Goal: Task Accomplishment & Management: Complete application form

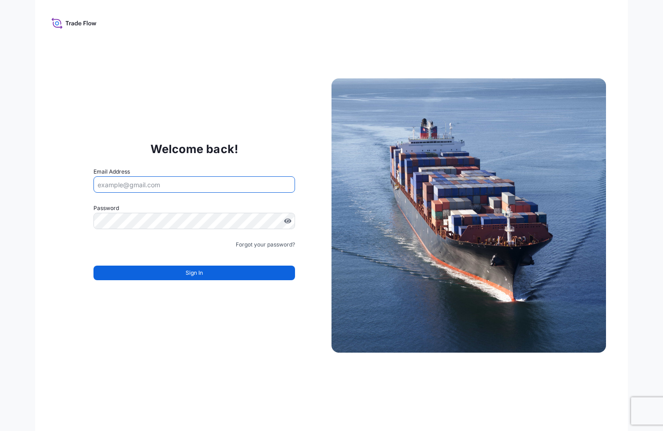
click at [181, 188] on input "Email Address" at bounding box center [194, 184] width 202 height 16
type input "NurAmanina.Hafizin@psabdp.com"
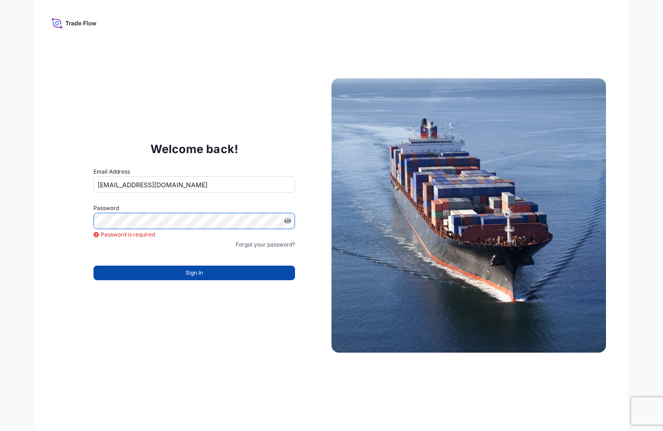
click at [182, 272] on button "Sign In" at bounding box center [194, 273] width 202 height 15
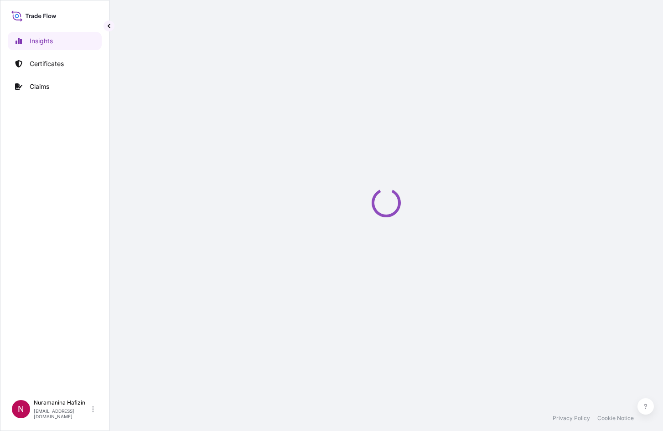
select select "2025"
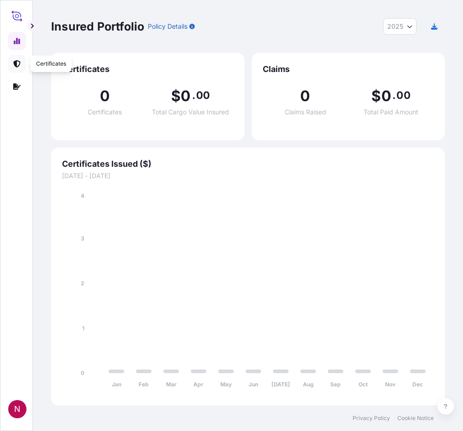
click at [15, 62] on icon at bounding box center [16, 63] width 7 height 7
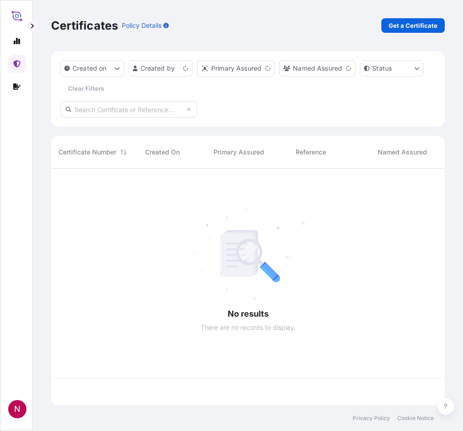
scroll to position [235, 387]
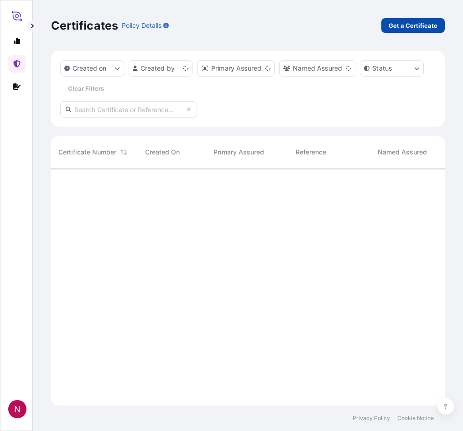
click at [408, 25] on p "Get a Certificate" at bounding box center [412, 25] width 49 height 9
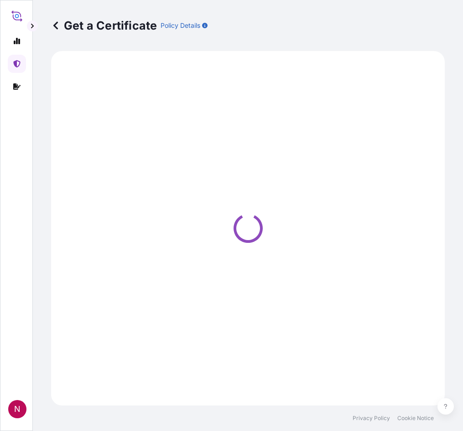
select select "Barge"
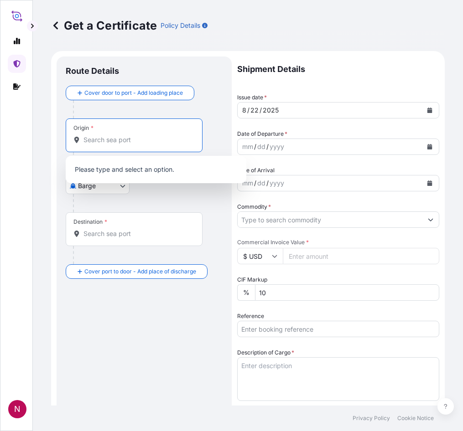
click at [130, 140] on input "Origin *" at bounding box center [137, 139] width 108 height 9
paste input "GBHDF"
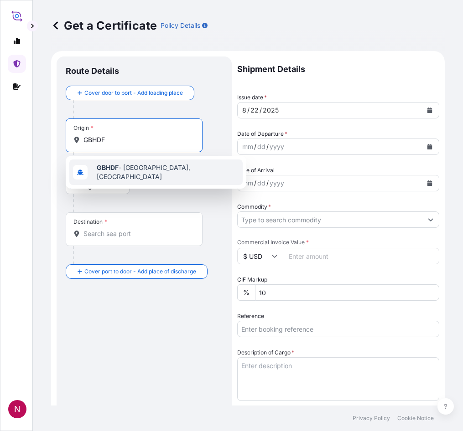
click at [129, 173] on span "GBHDF - [GEOGRAPHIC_DATA], [GEOGRAPHIC_DATA]" at bounding box center [168, 172] width 142 height 18
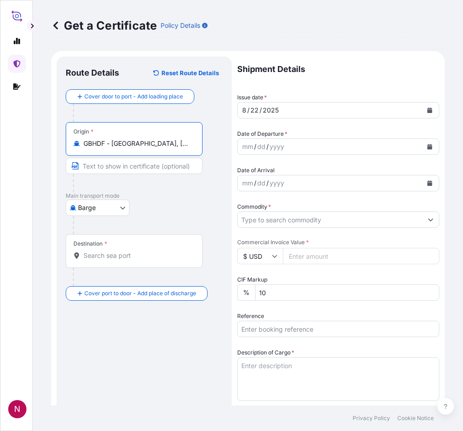
type input "GBHDF - [GEOGRAPHIC_DATA], [GEOGRAPHIC_DATA]"
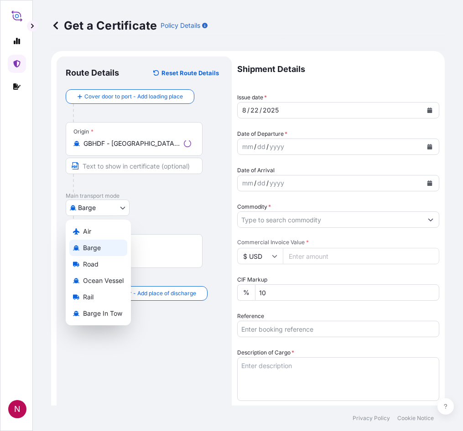
click at [96, 207] on body "0 options available. 1 option available. N Get a Certificate Policy Details Rou…" at bounding box center [231, 215] width 463 height 431
click at [109, 283] on span "Ocean Vessel" at bounding box center [103, 280] width 41 height 9
select select "Ocean Vessel"
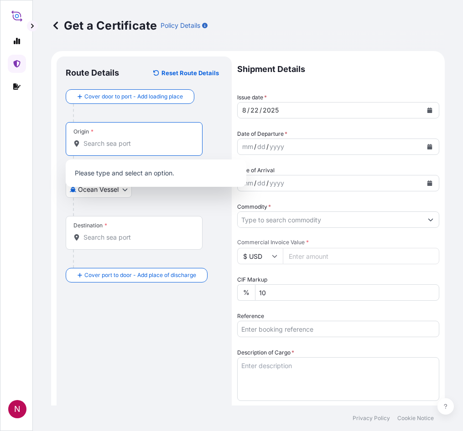
click at [147, 145] on input "Origin *" at bounding box center [137, 143] width 108 height 9
paste input "GBHDF"
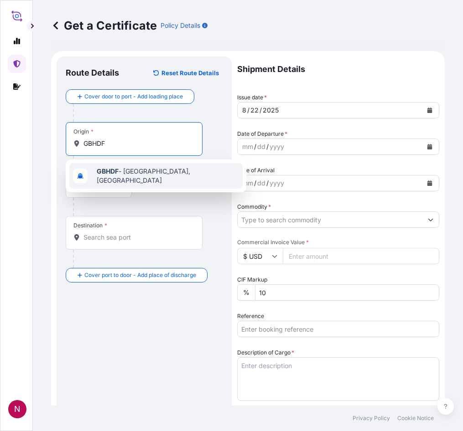
click at [133, 175] on span "GBHDF - [GEOGRAPHIC_DATA], [GEOGRAPHIC_DATA]" at bounding box center [168, 176] width 142 height 18
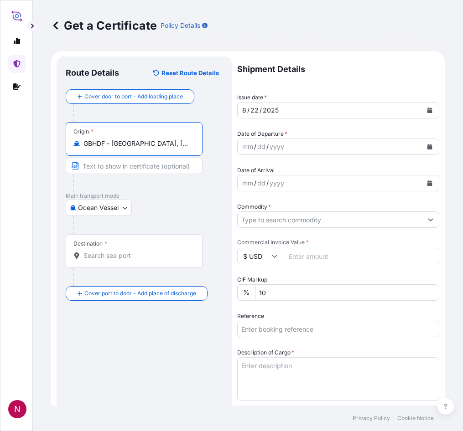
type input "GBHDF - [GEOGRAPHIC_DATA], [GEOGRAPHIC_DATA]"
click at [150, 209] on div "Ocean Vessel Air Barge Road Ocean Vessel Rail Barge in [GEOGRAPHIC_DATA]" at bounding box center [144, 208] width 157 height 16
click at [137, 245] on div "Destination *" at bounding box center [134, 251] width 137 height 34
click at [137, 251] on input "Destination *" at bounding box center [137, 255] width 108 height 9
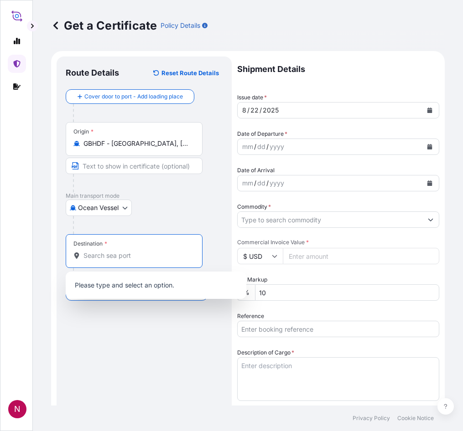
paste input "NHAVA SHEVA, [GEOGRAPHIC_DATA]"
drag, startPoint x: 126, startPoint y: 257, endPoint x: 173, endPoint y: 258, distance: 47.0
click at [173, 258] on input "NHAVA SHEVA, [GEOGRAPHIC_DATA]" at bounding box center [131, 255] width 97 height 9
click at [125, 256] on input "NHAVA SHEVA, [GEOGRAPHIC_DATA]" at bounding box center [131, 255] width 97 height 9
drag, startPoint x: 129, startPoint y: 257, endPoint x: 155, endPoint y: 258, distance: 26.0
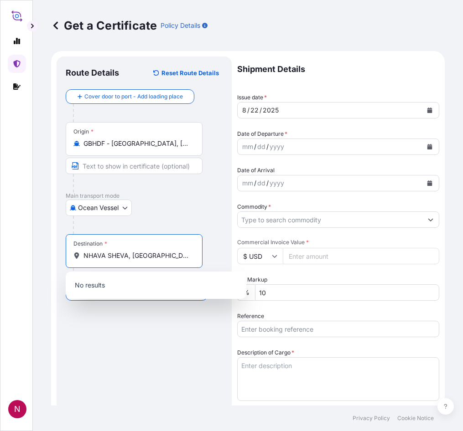
click at [155, 258] on input "NHAVA SHEVA, [GEOGRAPHIC_DATA]" at bounding box center [137, 255] width 108 height 9
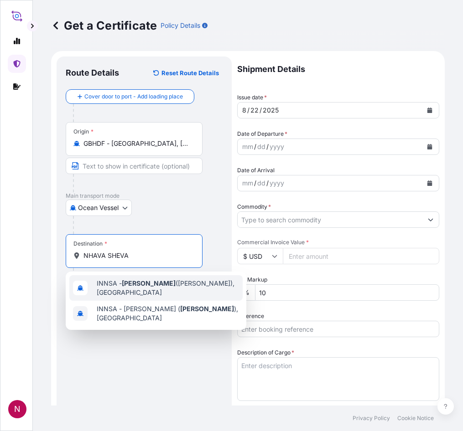
click at [138, 287] on span "INNSA - [GEOGRAPHIC_DATA] ([PERSON_NAME]), [GEOGRAPHIC_DATA]" at bounding box center [168, 288] width 142 height 18
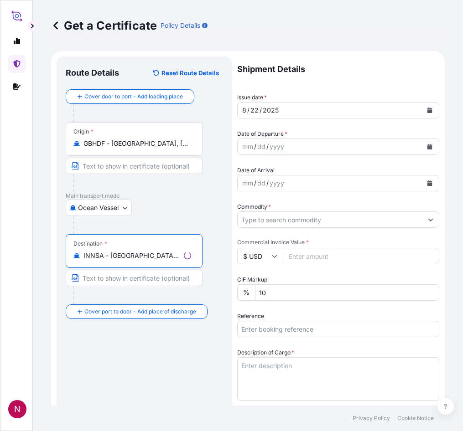
type input "INNSA - [GEOGRAPHIC_DATA] ([PERSON_NAME]), [GEOGRAPHIC_DATA]"
click at [131, 341] on div "Route Details Reset Route Details Cover door to port - Add loading place Place …" at bounding box center [144, 398] width 157 height 664
click at [427, 146] on icon "Calendar" at bounding box center [429, 146] width 5 height 5
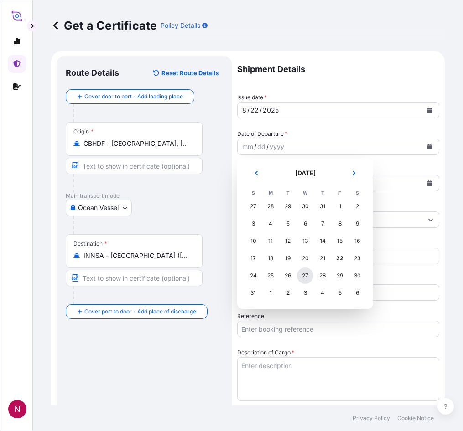
click at [304, 275] on div "27" at bounding box center [305, 276] width 16 height 16
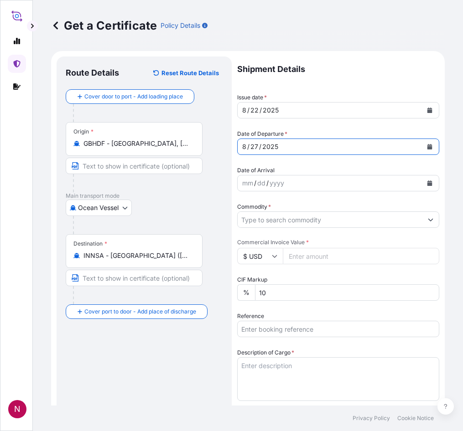
click at [387, 217] on input "Commodity *" at bounding box center [330, 220] width 185 height 16
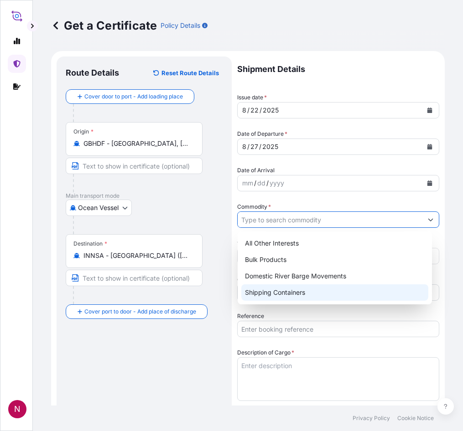
click at [306, 288] on div "Shipping Containers" at bounding box center [334, 292] width 187 height 16
type input "Shipping Containers"
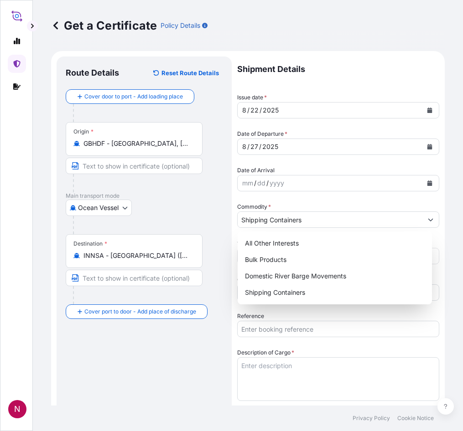
click at [202, 196] on p "Main transport mode" at bounding box center [144, 195] width 157 height 7
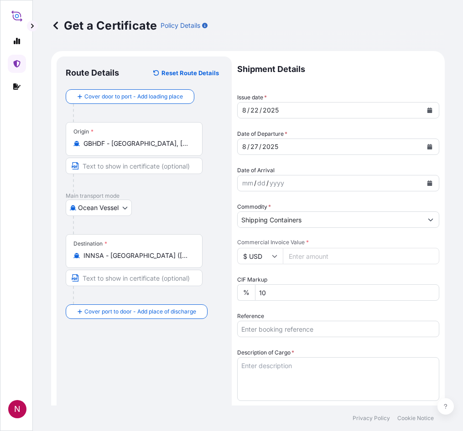
click at [309, 253] on input "Commercial Invoice Value *" at bounding box center [361, 256] width 156 height 16
click at [334, 254] on input "169580" at bounding box center [361, 256] width 156 height 16
type input "169580.80"
click at [191, 348] on div "Route Details Reset Route Details Cover door to port - Add loading place Place …" at bounding box center [144, 398] width 157 height 664
click at [253, 331] on input "Reference" at bounding box center [338, 329] width 202 height 16
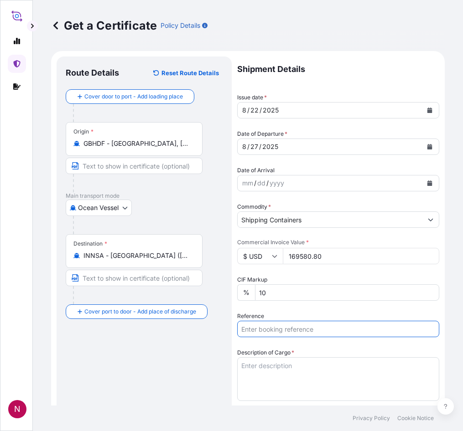
click at [281, 326] on input "Reference" at bounding box center [338, 329] width 202 height 16
paste input "B000234073"
type input "B000234073"
click at [211, 346] on div "Route Details Reset Route Details Cover door to port - Add loading place Place …" at bounding box center [144, 398] width 157 height 664
click at [320, 368] on textarea "Description of Cargo *" at bounding box center [338, 379] width 202 height 44
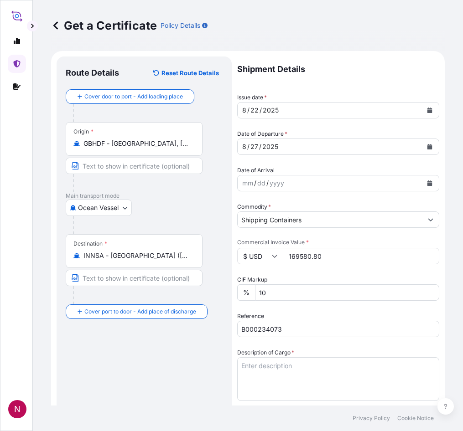
click at [173, 390] on div "Route Details Reset Route Details Cover door to port - Add loading place Place …" at bounding box center [144, 398] width 157 height 664
click at [247, 365] on textarea "Description of Cargo *" at bounding box center [338, 379] width 202 height 44
paste textarea "25 PAILS SOLSPERSE(TM) 13940 80 PAILS SOLSPERSE(TM) 20000 80 PAILS SOLSPERSE(TM…"
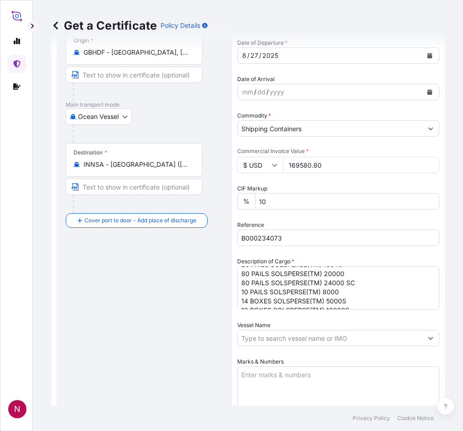
scroll to position [19, 0]
click at [362, 303] on textarea "25 PAILS SOLSPERSE(TM) 13940 80 PAILS SOLSPERSE(TM) 20000 80 PAILS SOLSPERSE(TM…" at bounding box center [338, 288] width 202 height 44
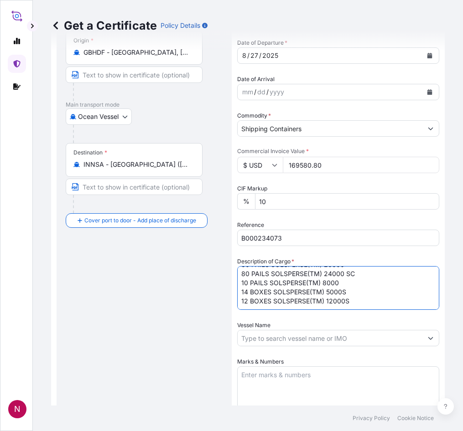
paste textarea "GW: 645.50 KGS NW: 510.00 KGS"
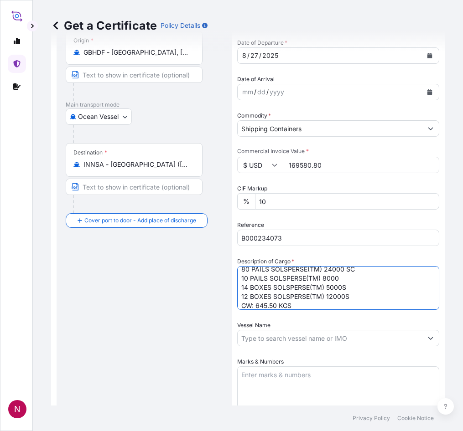
scroll to position [42, 0]
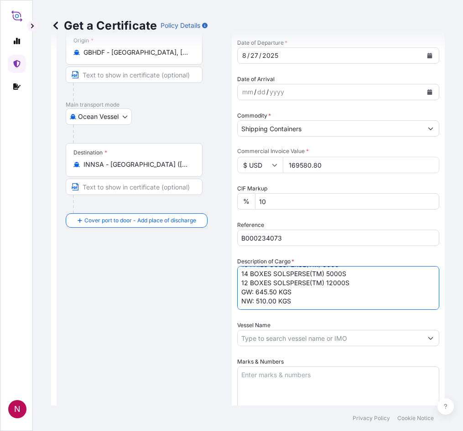
type textarea "25 PAILS SOLSPERSE(TM) 13940 80 PAILS SOLSPERSE(TM) 20000 80 PAILS SOLSPERSE(TM…"
click at [315, 312] on div "Shipment Details Issue date * [DATE] Date of Departure * [DATE] Date of Arrival…" at bounding box center [338, 293] width 202 height 657
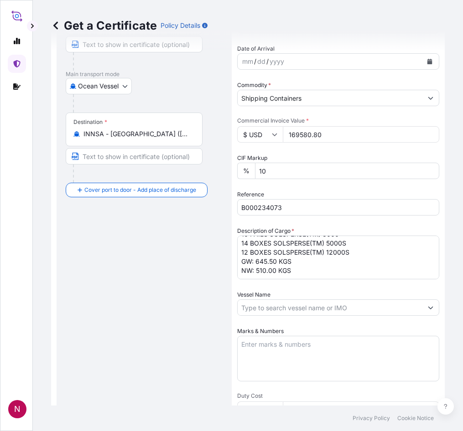
scroll to position [182, 0]
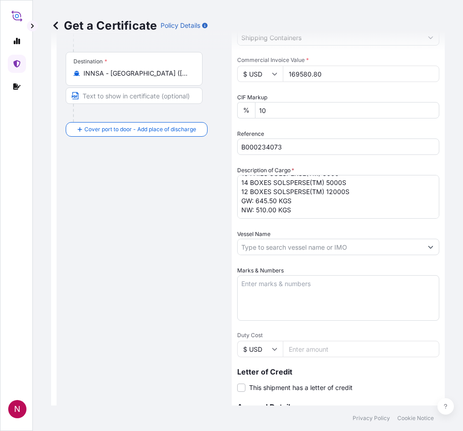
click at [282, 245] on input "Vessel Name" at bounding box center [330, 247] width 185 height 16
paste input "CSCL NEPTUNE"
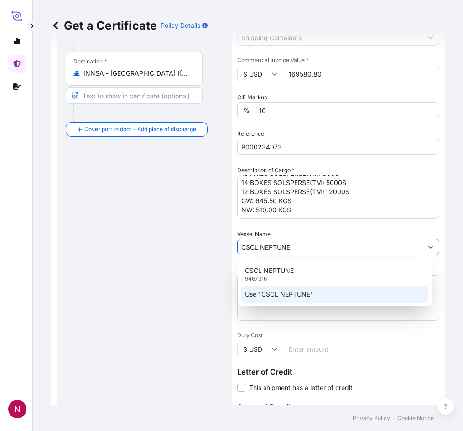
type input "CSCL NEPTUNE"
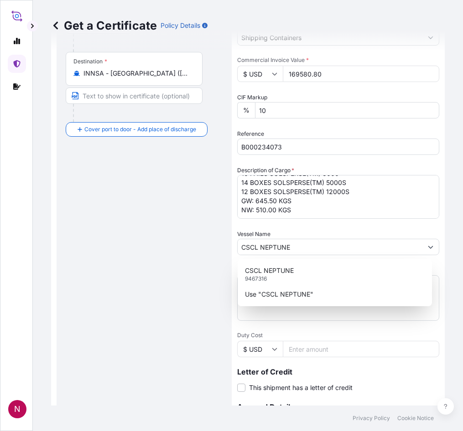
click at [297, 303] on div "CSCL NEPTUNE 9467316 Use "CSCL NEPTUNE"" at bounding box center [335, 282] width 194 height 47
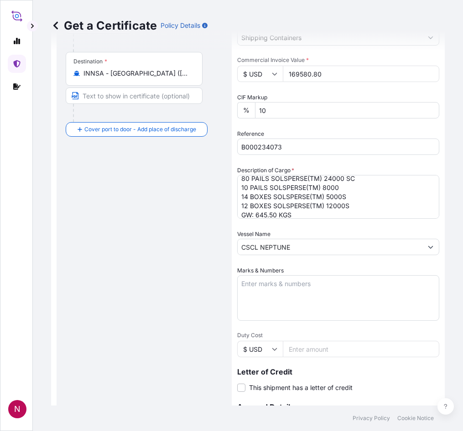
scroll to position [46, 0]
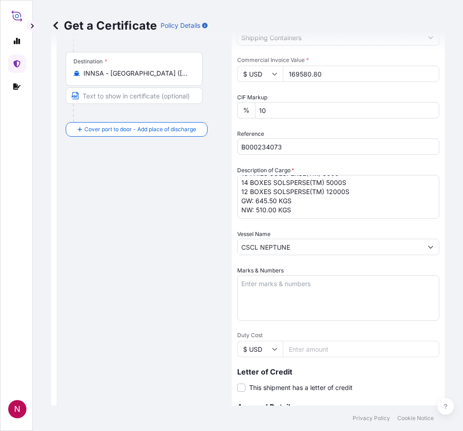
click at [270, 193] on textarea "25 PAILS SOLSPERSE(TM) 13940 80 PAILS SOLSPERSE(TM) 20000 80 PAILS SOLSPERSE(TM…" at bounding box center [338, 197] width 202 height 44
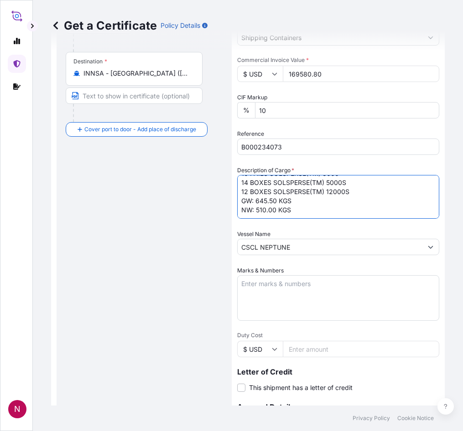
click at [270, 193] on textarea "25 PAILS SOLSPERSE(TM) 13940 80 PAILS SOLSPERSE(TM) 20000 80 PAILS SOLSPERSE(TM…" at bounding box center [338, 197] width 202 height 44
click at [267, 200] on textarea "25 PAILS SOLSPERSE(TM) 13940 80 PAILS SOLSPERSE(TM) 20000 80 PAILS SOLSPERSE(TM…" at bounding box center [338, 197] width 202 height 44
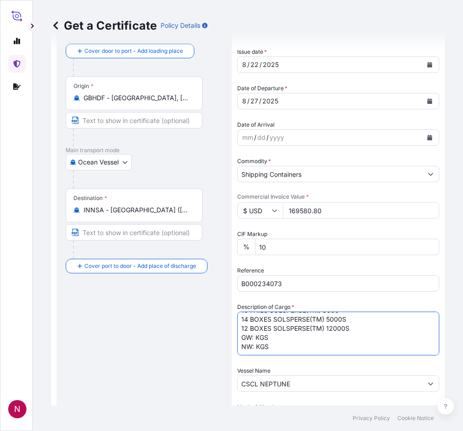
scroll to position [0, 0]
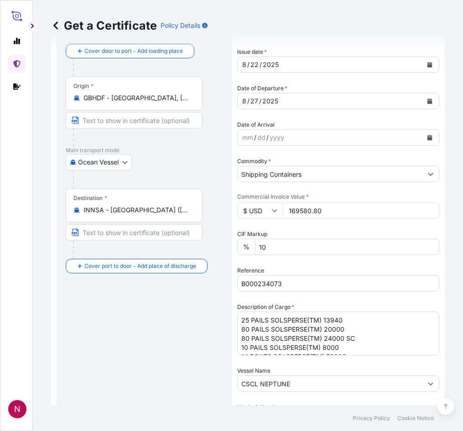
click at [173, 365] on div "Route Details Reset Route Details Cover door to port - Add loading place Place …" at bounding box center [144, 352] width 157 height 664
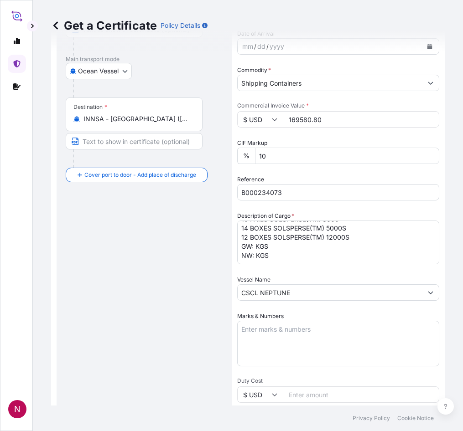
scroll to position [47, 0]
click at [254, 233] on textarea "25 PAILS SOLSPERSE(TM) 13940 80 PAILS SOLSPERSE(TM) 20000 80 PAILS SOLSPERSE(TM…" at bounding box center [338, 243] width 202 height 44
click at [255, 236] on textarea "25 PAILS SOLSPERSE(TM) 13940 80 PAILS SOLSPERSE(TM) 20000 80 PAILS SOLSPERSE(TM…" at bounding box center [338, 243] width 202 height 44
paste textarea "3,405.0000"
click at [253, 250] on textarea "25 PAILS SOLSPERSE(TM) 13940 80 PAILS SOLSPERSE(TM) 20000 80 PAILS SOLSPERSE(TM…" at bounding box center [338, 243] width 202 height 44
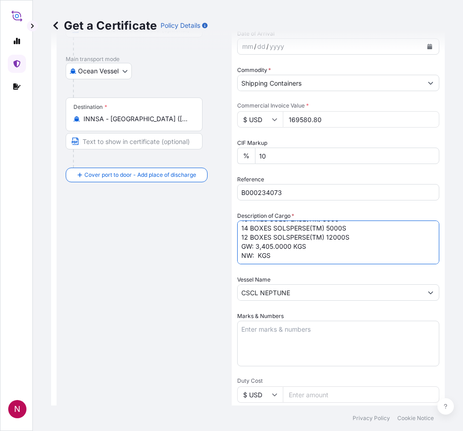
paste textarea "3,000.0000"
click at [289, 238] on textarea "25 PAILS SOLSPERSE(TM) 13940 80 PAILS SOLSPERSE(TM) 20000 80 PAILS SOLSPERSE(TM…" at bounding box center [338, 243] width 202 height 44
click at [289, 248] on textarea "25 PAILS SOLSPERSE(TM) 13940 80 PAILS SOLSPERSE(TM) 20000 80 PAILS SOLSPERSE(TM…" at bounding box center [338, 243] width 202 height 44
click at [291, 247] on textarea "25 PAILS SOLSPERSE(TM) 13940 80 PAILS SOLSPERSE(TM) 20000 80 PAILS SOLSPERSE(TM…" at bounding box center [338, 243] width 202 height 44
drag, startPoint x: 239, startPoint y: 238, endPoint x: 304, endPoint y: 246, distance: 64.7
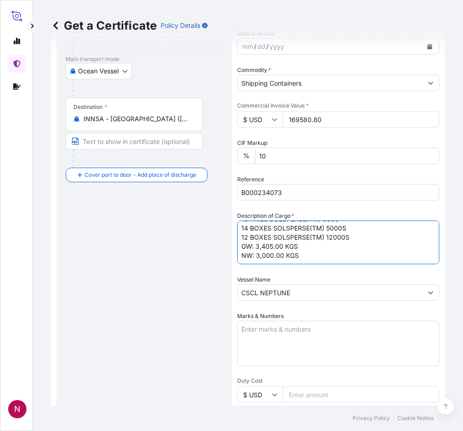
click at [304, 246] on textarea "25 PAILS SOLSPERSE(TM) 13940 80 PAILS SOLSPERSE(TM) 20000 80 PAILS SOLSPERSE(TM…" at bounding box center [338, 243] width 202 height 44
click at [321, 249] on textarea "25 PAILS SOLSPERSE(TM) 13940 80 PAILS SOLSPERSE(TM) 20000 80 PAILS SOLSPERSE(TM…" at bounding box center [338, 243] width 202 height 44
paste textarea "GW: 3,405.00 KGS NW: 3,000.00 KGS"
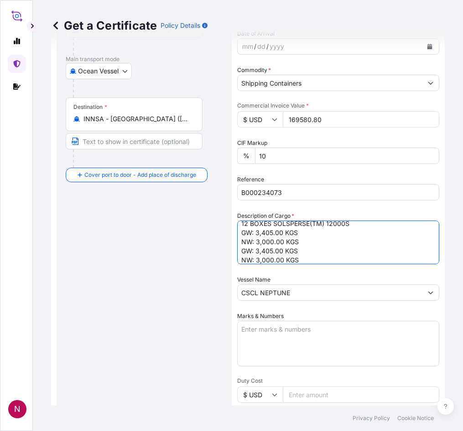
click at [261, 250] on textarea "25 PAILS SOLSPERSE(TM) 13940 80 PAILS SOLSPERSE(TM) 20000 80 PAILS SOLSPERSE(TM…" at bounding box center [338, 243] width 202 height 44
paste textarea "44.3000"
click at [272, 258] on textarea "25 PAILS SOLSPERSE(TM) 13940 80 PAILS SOLSPERSE(TM) 20000 80 PAILS SOLSPERSE(TM…" at bounding box center [338, 243] width 202 height 44
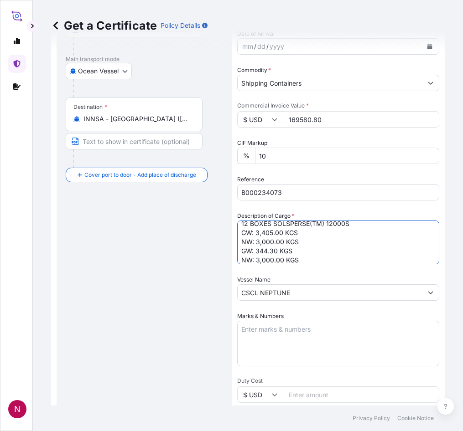
paste textarea "00.0000"
click at [299, 262] on textarea "25 PAILS SOLSPERSE(TM) 13940 80 PAILS SOLSPERSE(TM) 20000 80 PAILS SOLSPERSE(TM…" at bounding box center [338, 243] width 202 height 44
paste textarea "6,625.7000"
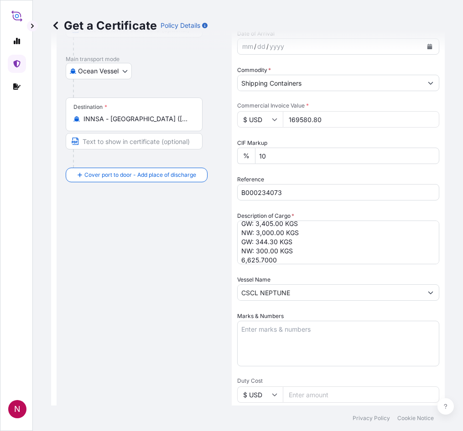
click at [284, 264] on div "Shipment Details Issue date * [DATE] Date of Departure * [DATE] Date of Arrival…" at bounding box center [338, 248] width 202 height 657
click at [284, 262] on textarea "25 PAILS SOLSPERSE(TM) 13940 80 PAILS SOLSPERSE(TM) 20000 80 PAILS SOLSPERSE(TM…" at bounding box center [338, 243] width 202 height 44
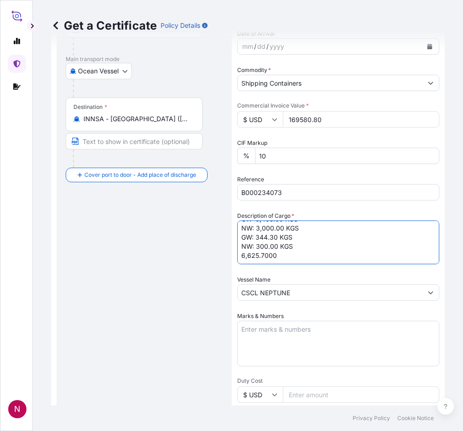
paste textarea "5,210.0000"
drag, startPoint x: 241, startPoint y: 234, endPoint x: 252, endPoint y: 235, distance: 11.0
click at [252, 235] on textarea "25 PAILS SOLSPERSE(TM) 13940 80 PAILS SOLSPERSE(TM) 20000 80 PAILS SOLSPERSE(TM…" at bounding box center [338, 243] width 202 height 44
click at [246, 234] on textarea "25 PAILS SOLSPERSE(TM) 13940 80 PAILS SOLSPERSE(TM) 20000 80 PAILS SOLSPERSE(TM…" at bounding box center [338, 243] width 202 height 44
drag, startPoint x: 243, startPoint y: 233, endPoint x: 255, endPoint y: 237, distance: 12.7
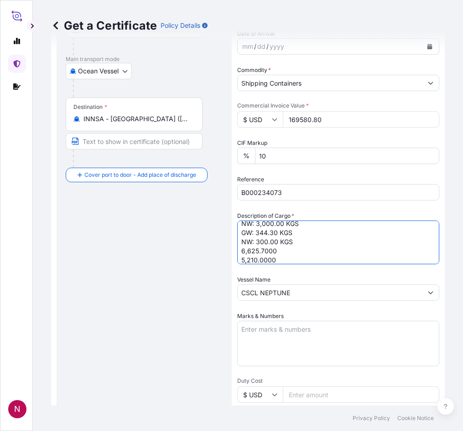
click at [255, 237] on textarea "25 PAILS SOLSPERSE(TM) 13940 80 PAILS SOLSPERSE(TM) 20000 80 PAILS SOLSPERSE(TM…" at bounding box center [338, 243] width 202 height 44
click at [241, 253] on textarea "25 PAILS SOLSPERSE(TM) 13940 80 PAILS SOLSPERSE(TM) 20000 80 PAILS SOLSPERSE(TM…" at bounding box center [338, 243] width 202 height 44
paste textarea "GW:"
click at [245, 241] on textarea "25 PAILS SOLSPERSE(TM) 13940 80 PAILS SOLSPERSE(TM) 20000 80 PAILS SOLSPERSE(TM…" at bounding box center [338, 243] width 202 height 44
drag, startPoint x: 242, startPoint y: 243, endPoint x: 255, endPoint y: 244, distance: 13.8
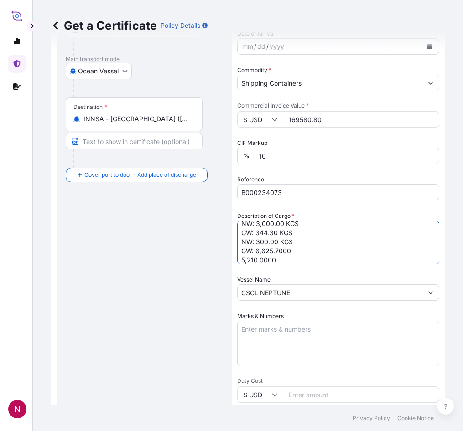
click at [255, 244] on textarea "25 PAILS SOLSPERSE(TM) 13940 80 PAILS SOLSPERSE(TM) 20000 80 PAILS SOLSPERSE(TM…" at bounding box center [338, 243] width 202 height 44
click at [241, 261] on textarea "25 PAILS SOLSPERSE(TM) 13940 80 PAILS SOLSPERSE(TM) 20000 80 PAILS SOLSPERSE(TM…" at bounding box center [338, 243] width 202 height 44
paste textarea "NW:"
click at [291, 252] on textarea "25 PAILS SOLSPERSE(TM) 13940 80 PAILS SOLSPERSE(TM) 20000 80 PAILS SOLSPERSE(TM…" at bounding box center [338, 243] width 202 height 44
click at [294, 260] on textarea "25 PAILS SOLSPERSE(TM) 13940 80 PAILS SOLSPERSE(TM) 20000 80 PAILS SOLSPERSE(TM…" at bounding box center [338, 243] width 202 height 44
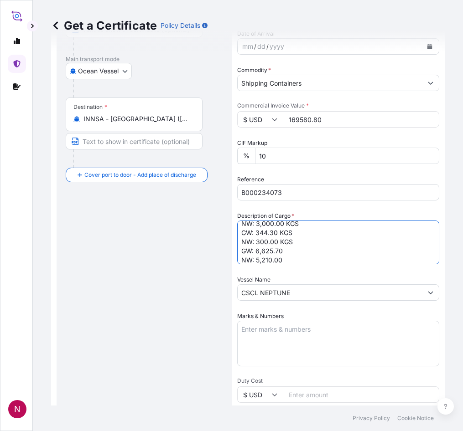
drag, startPoint x: 280, startPoint y: 233, endPoint x: 294, endPoint y: 235, distance: 14.4
click at [294, 235] on textarea "25 PAILS SOLSPERSE(TM) 13940 80 PAILS SOLSPERSE(TM) 20000 80 PAILS SOLSPERSE(TM…" at bounding box center [338, 243] width 202 height 44
click at [287, 252] on textarea "25 PAILS SOLSPERSE(TM) 13940 80 PAILS SOLSPERSE(TM) 20000 80 PAILS SOLSPERSE(TM…" at bounding box center [338, 243] width 202 height 44
paste textarea "KGS"
click at [286, 260] on textarea "25 PAILS SOLSPERSE(TM) 13940 80 PAILS SOLSPERSE(TM) 20000 80 PAILS SOLSPERSE(TM…" at bounding box center [338, 243] width 202 height 44
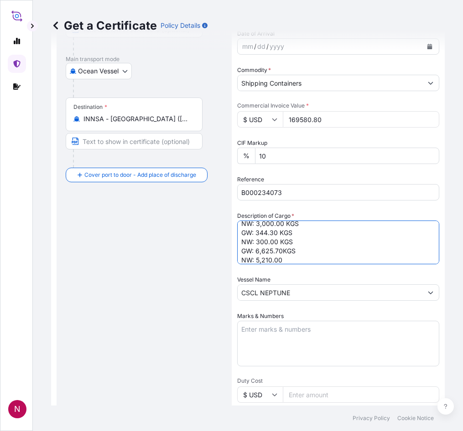
paste textarea "KGS"
click at [283, 258] on textarea "25 PAILS SOLSPERSE(TM) 13940 80 PAILS SOLSPERSE(TM) 20000 80 PAILS SOLSPERSE(TM…" at bounding box center [338, 243] width 202 height 44
click at [281, 252] on textarea "25 PAILS SOLSPERSE(TM) 13940 80 PAILS SOLSPERSE(TM) 20000 80 PAILS SOLSPERSE(TM…" at bounding box center [338, 243] width 202 height 44
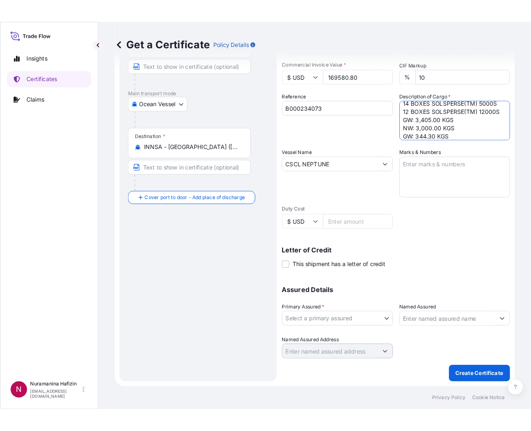
scroll to position [78, 0]
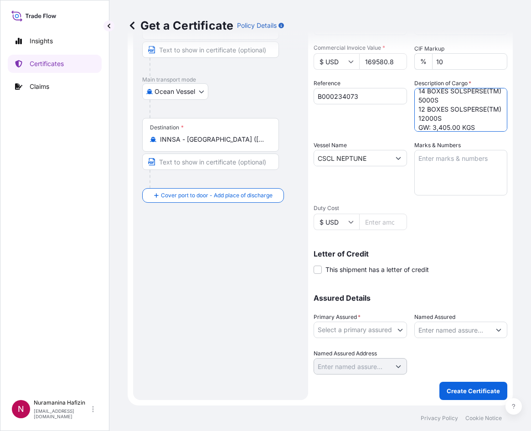
type textarea "25 PAILS SOLSPERSE(TM) 13940 80 PAILS SOLSPERSE(TM) 20000 80 PAILS SOLSPERSE(TM…"
click at [260, 292] on div "Route Details Reset Route Details Cover door to port - Add loading place Place …" at bounding box center [220, 170] width 157 height 442
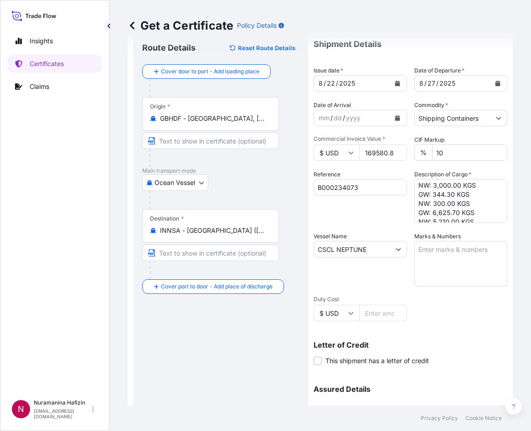
scroll to position [137, 0]
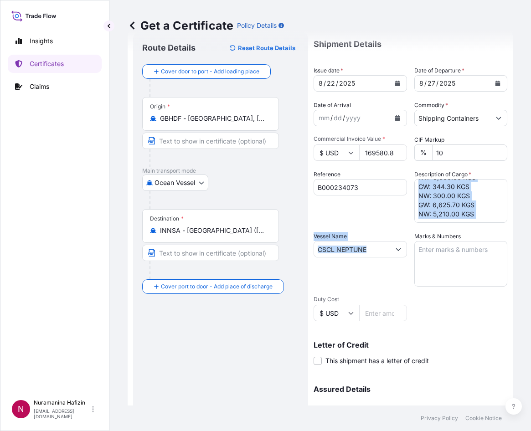
drag, startPoint x: 499, startPoint y: 222, endPoint x: 500, endPoint y: 228, distance: 5.5
click at [500, 228] on div "Shipment Details Issue date * [DATE] Date of Departure * [DATE] Date of Arrival…" at bounding box center [411, 248] width 194 height 434
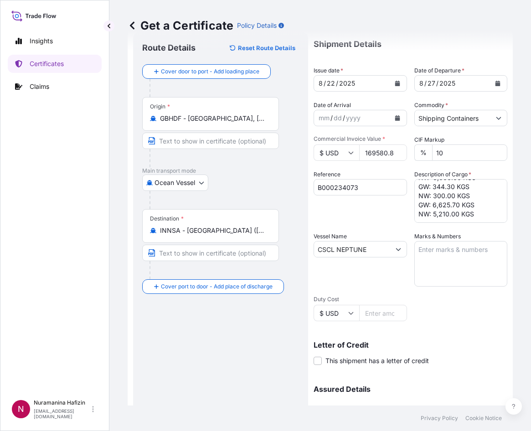
click at [500, 228] on div "Shipment Details Issue date * [DATE] Date of Departure * [DATE] Date of Arrival…" at bounding box center [411, 248] width 194 height 434
click at [474, 211] on textarea "25 PAILS SOLSPERSE(TM) 13940 80 PAILS SOLSPERSE(TM) 20000 80 PAILS SOLSPERSE(TM…" at bounding box center [460, 201] width 93 height 44
click at [376, 286] on div "Shipment Details Issue date * [DATE] Date of Departure * [DATE] Date of Arrival…" at bounding box center [411, 248] width 194 height 434
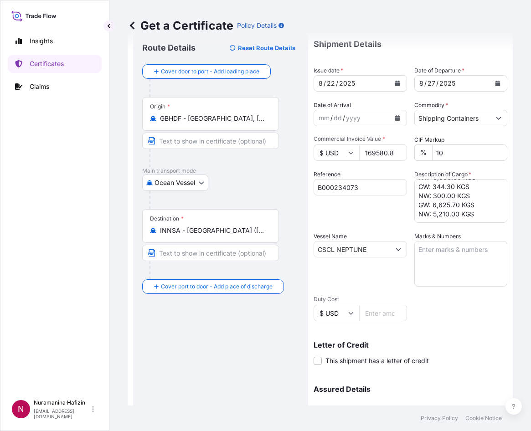
click at [500, 356] on div "Letter of Credit This shipment has a letter of credit Letter of credit * Letter…" at bounding box center [411, 353] width 194 height 24
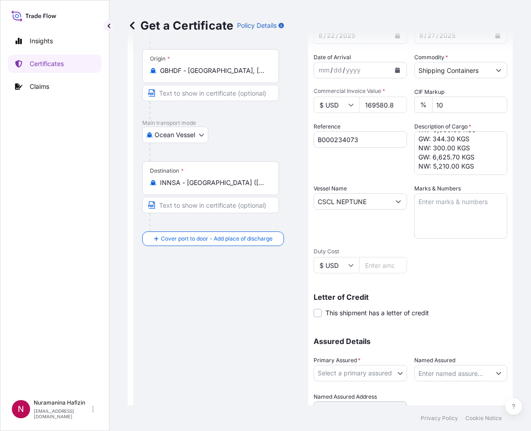
scroll to position [116, 0]
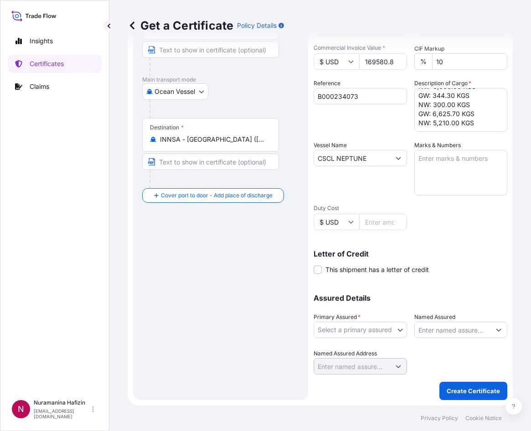
click at [340, 327] on body "Insights Certificates Claims N Nuramanina Hafizin [EMAIL_ADDRESS][DOMAIN_NAME] …" at bounding box center [265, 215] width 531 height 431
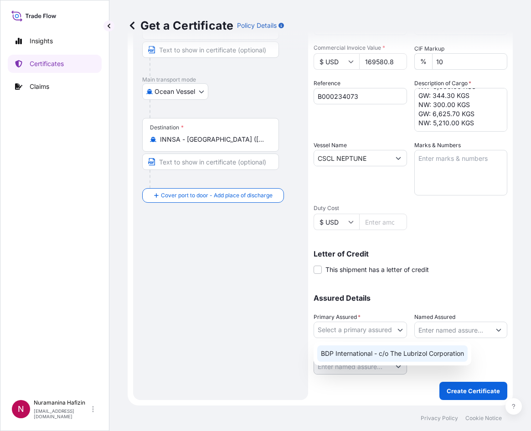
click at [355, 349] on div "BDP International - c/o The Lubrizol Corporation" at bounding box center [392, 354] width 150 height 16
select select "31972"
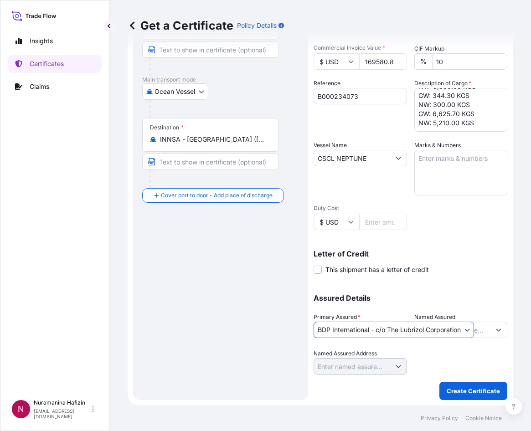
click at [491, 333] on button "Show suggestions" at bounding box center [499, 330] width 16 height 16
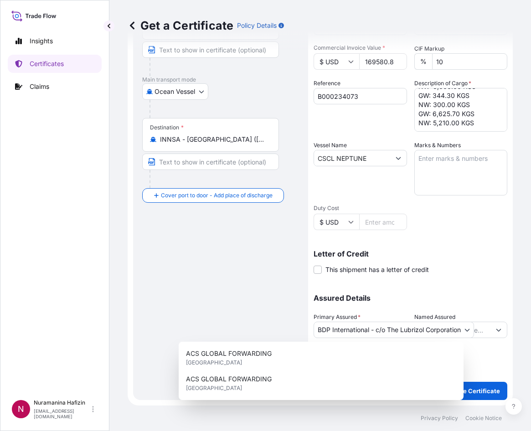
click at [201, 291] on div "Route Details Reset Route Details Cover door to port - Add loading place Place …" at bounding box center [220, 170] width 157 height 442
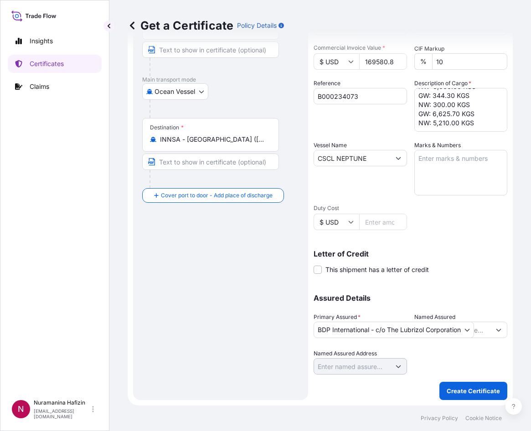
click at [491, 331] on button "Show suggestions" at bounding box center [499, 330] width 16 height 16
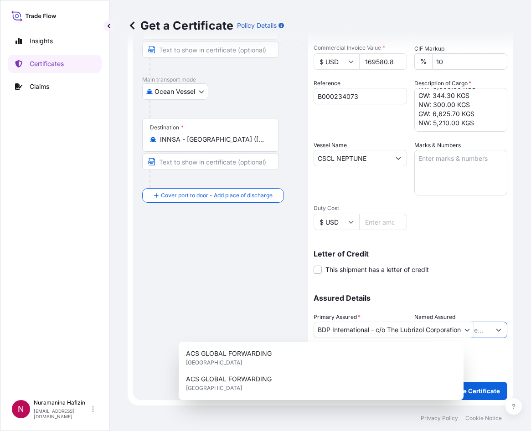
click at [491, 325] on button "Show suggestions" at bounding box center [499, 330] width 16 height 16
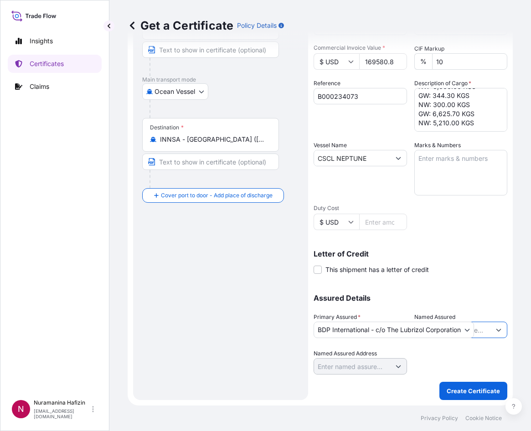
click at [482, 326] on input "Named Assured" at bounding box center [453, 330] width 76 height 16
paste input "BRENNTAG INGREDIENTS INDIA PVT LTD"
type input "BRENNTAG INGREDIENTS INDIA PVT LTD"
click at [455, 227] on div "Shipment Details Issue date * [DATE] Date of Departure * [DATE] Date of Arrival…" at bounding box center [411, 157] width 194 height 434
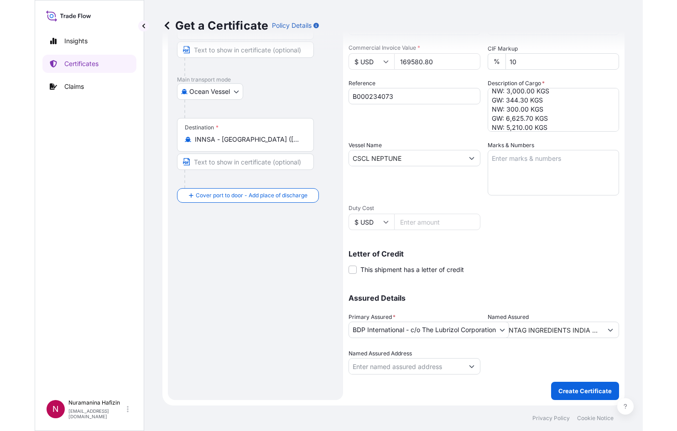
scroll to position [69, 0]
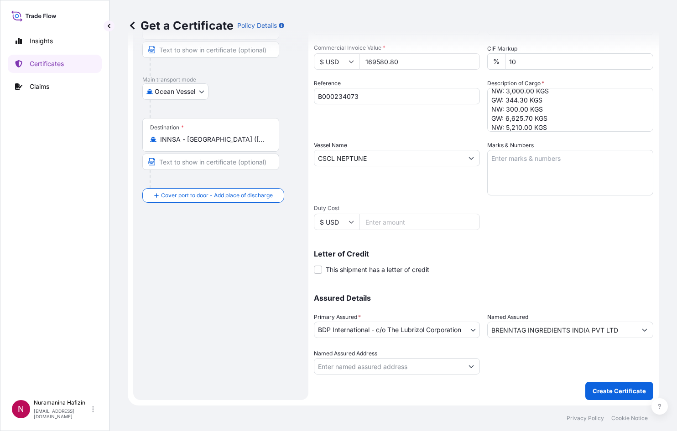
click at [542, 250] on div "Letter of Credit This shipment has a letter of credit Letter of credit * Letter…" at bounding box center [483, 256] width 339 height 35
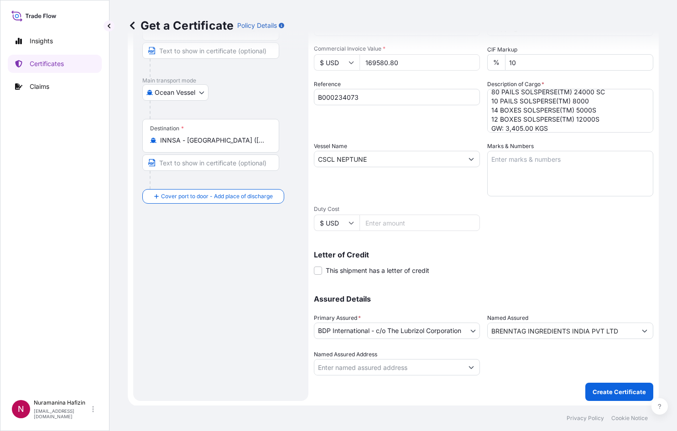
scroll to position [116, 0]
click at [381, 192] on div "Vessel Name CSCL NEPTUNE" at bounding box center [397, 168] width 166 height 55
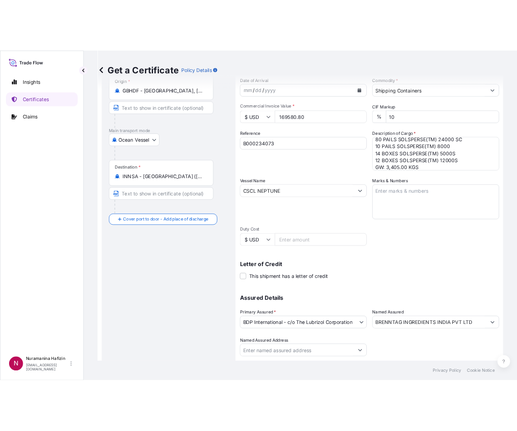
scroll to position [71, 0]
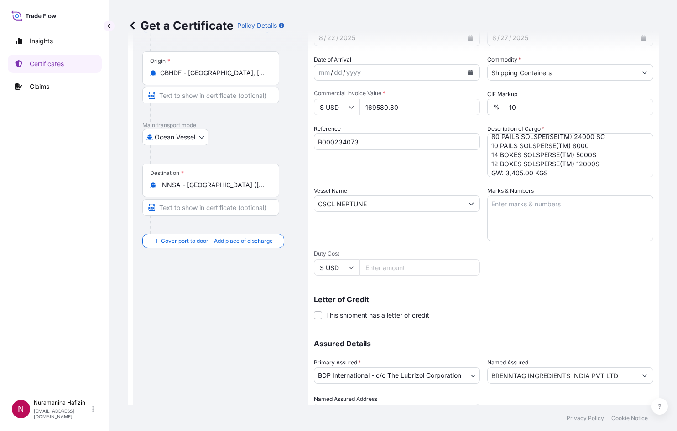
click at [419, 146] on input "B000234073" at bounding box center [397, 142] width 166 height 16
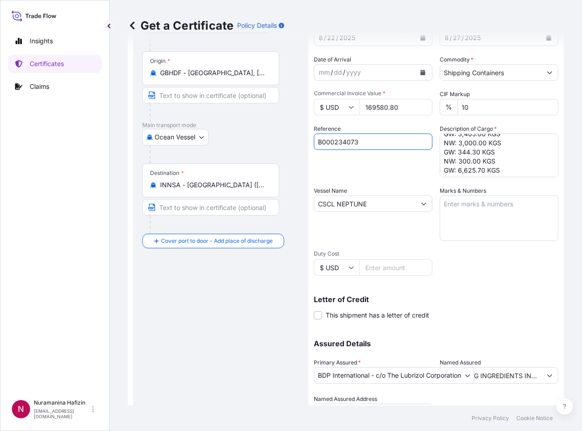
scroll to position [88, 0]
click at [259, 306] on div "Route Details Reset Route Details Cover door to port - Add loading place Place …" at bounding box center [220, 216] width 157 height 442
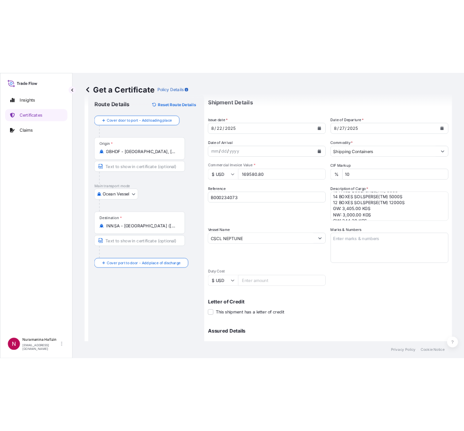
scroll to position [0, 0]
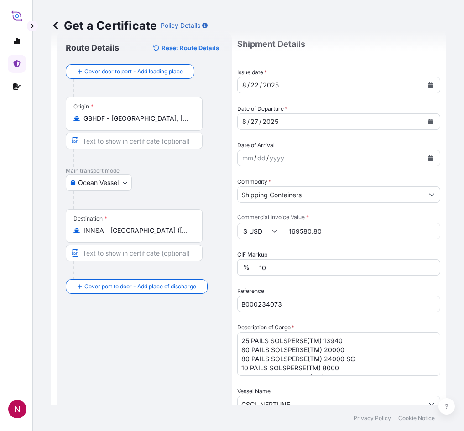
click at [191, 340] on div "Route Details Reset Route Details Cover door to port - Add loading place Place …" at bounding box center [144, 373] width 157 height 664
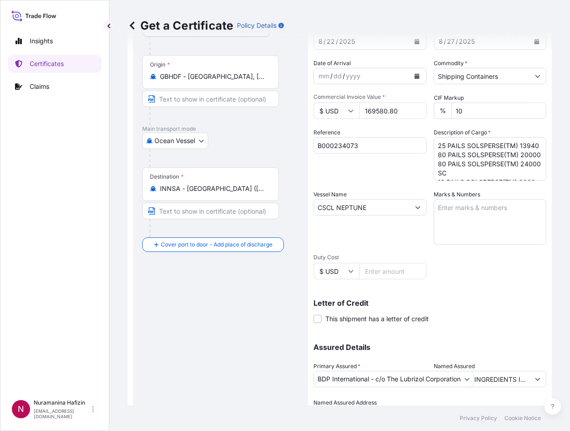
click at [214, 283] on div "Route Details Reset Route Details Cover door to port - Add loading place Place …" at bounding box center [220, 220] width 157 height 442
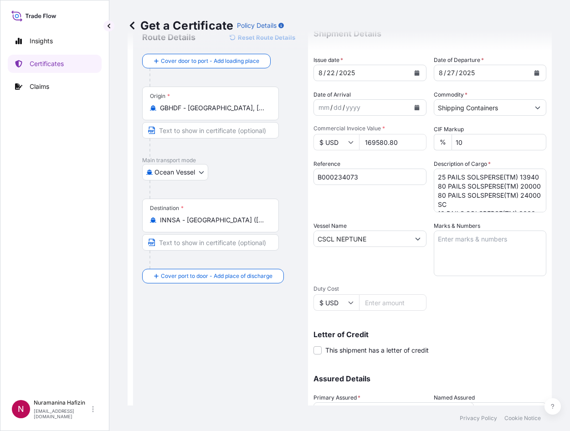
scroll to position [21, 0]
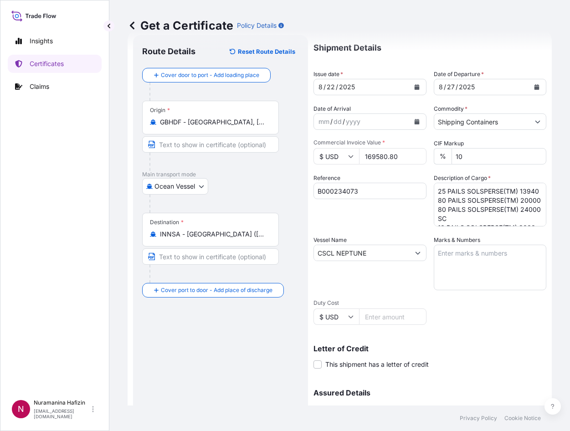
click at [291, 271] on div "Destination * INNSA - [GEOGRAPHIC_DATA] ([PERSON_NAME]), [GEOGRAPHIC_DATA]" at bounding box center [220, 248] width 157 height 70
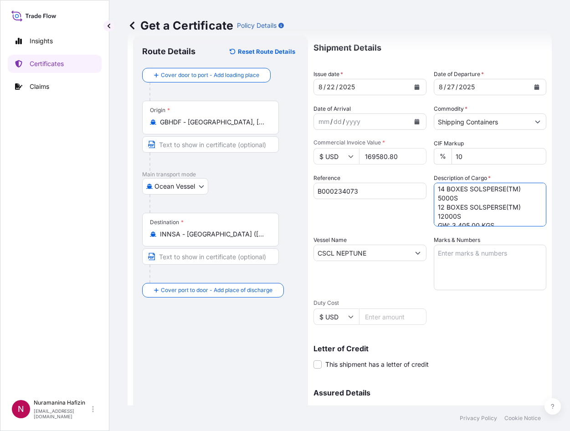
drag, startPoint x: 434, startPoint y: 190, endPoint x: 483, endPoint y: 198, distance: 48.9
click at [483, 198] on textarea "25 PAILS SOLSPERSE(TM) 13940 80 PAILS SOLSPERSE(TM) 20000 80 PAILS SOLSPERSE(TM…" at bounding box center [490, 205] width 113 height 44
click at [435, 190] on textarea "25 PAILS SOLSPERSE(TM) 13940 80 PAILS SOLSPERSE(TM) 20000 80 PAILS SOLSPERSE(TM…" at bounding box center [490, 205] width 113 height 44
click at [434, 195] on textarea "25 PAILS SOLSPERSE(TM) 13940 80 PAILS SOLSPERSE(TM) 20000 80 PAILS SOLSPERSE(TM…" at bounding box center [490, 205] width 113 height 44
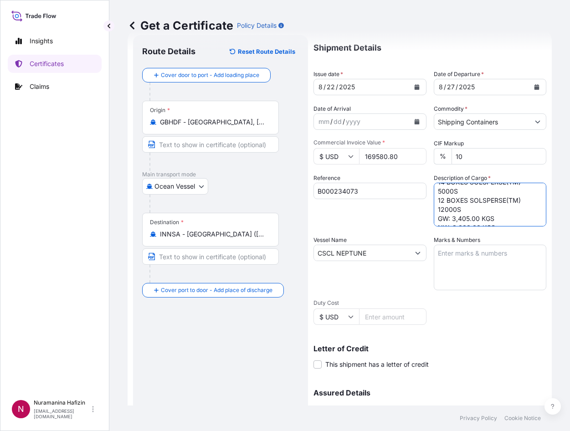
scroll to position [138, 0]
drag, startPoint x: 434, startPoint y: 191, endPoint x: 498, endPoint y: 238, distance: 79.5
click at [498, 241] on div "Shipment Details Issue date * [DATE] Date of Departure * [DATE] Date of Arrival…" at bounding box center [430, 252] width 233 height 434
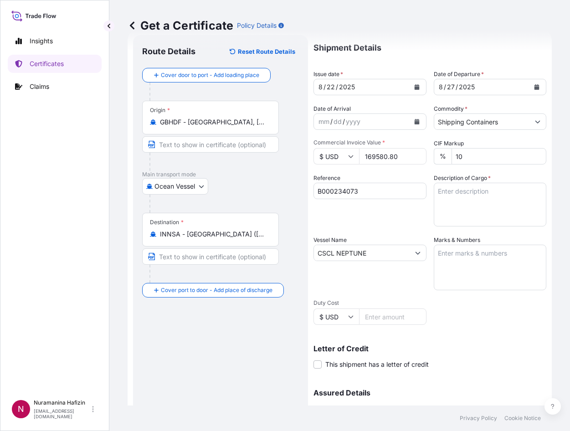
click at [216, 361] on div "Route Details Reset Route Details Cover door to port - Add loading place Place …" at bounding box center [220, 265] width 157 height 442
click at [449, 188] on textarea "Description of Cargo *" at bounding box center [490, 205] width 113 height 44
paste textarea "SOLSPERSE(TM) 32500 GW: 3,405.00 KGS NW: 3,000.00 KGS SOLSPERSE(TM) 36600 GW: 3…"
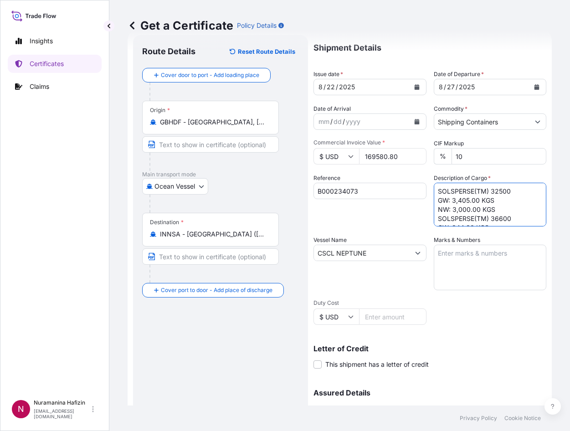
scroll to position [151, 0]
click at [443, 223] on textarea "SOLSPERSE(TM) 32500 GW: 3,405.00 KGS NW: 3,000.00 KGS SOLSPERSE(TM) 36600 GW: 3…" at bounding box center [490, 205] width 113 height 44
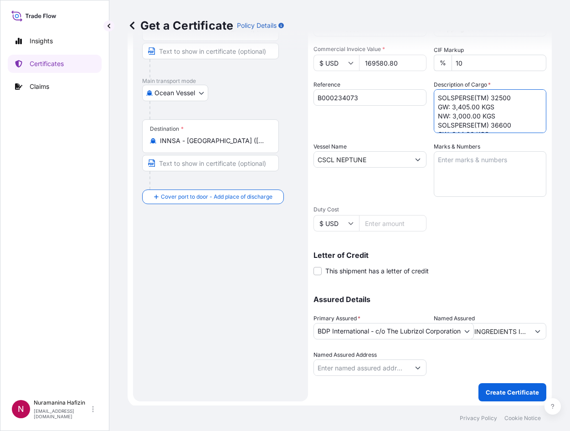
scroll to position [116, 0]
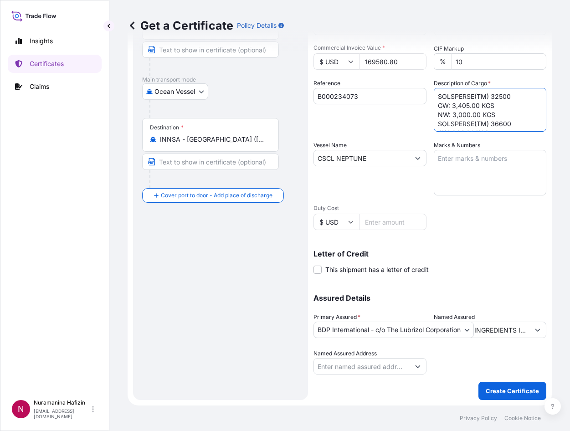
type textarea "SOLSPERSE(TM) 32500 GW: 3,405.00 KGS NW: 3,000.00 KGS SOLSPERSE(TM) 36600 GW: 3…"
click at [487, 264] on div "Letter of Credit This shipment has a letter of credit Letter of credit * Letter…" at bounding box center [430, 262] width 233 height 24
click at [247, 273] on div "Route Details Reset Route Details Cover door to port - Add loading place Place …" at bounding box center [220, 170] width 157 height 442
click at [228, 299] on div "Route Details Reset Route Details Cover door to port - Add loading place Place …" at bounding box center [220, 170] width 157 height 442
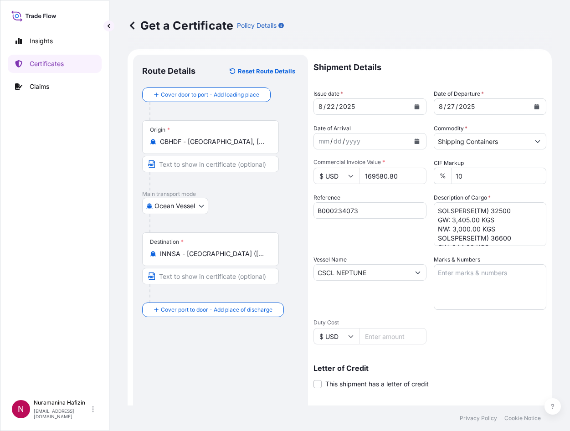
scroll to position [0, 0]
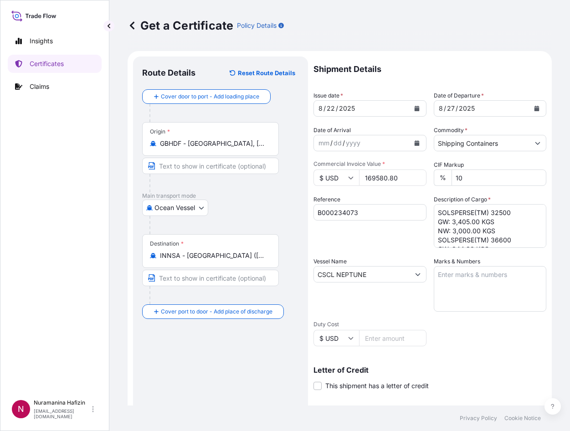
click at [364, 243] on div "Reference B000234073" at bounding box center [370, 221] width 113 height 53
click at [261, 210] on div "Ocean Vessel Air Barge Road Ocean Vessel Rail Barge in [GEOGRAPHIC_DATA]" at bounding box center [220, 208] width 157 height 16
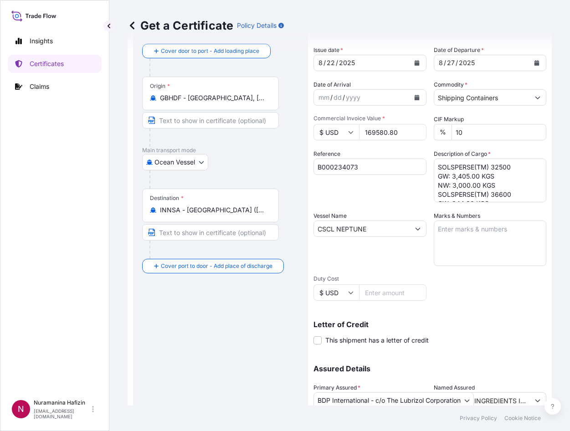
scroll to position [116, 0]
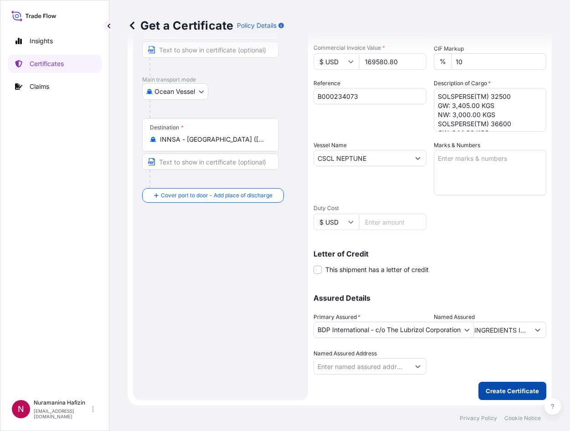
click at [501, 388] on p "Create Certificate" at bounding box center [512, 391] width 53 height 9
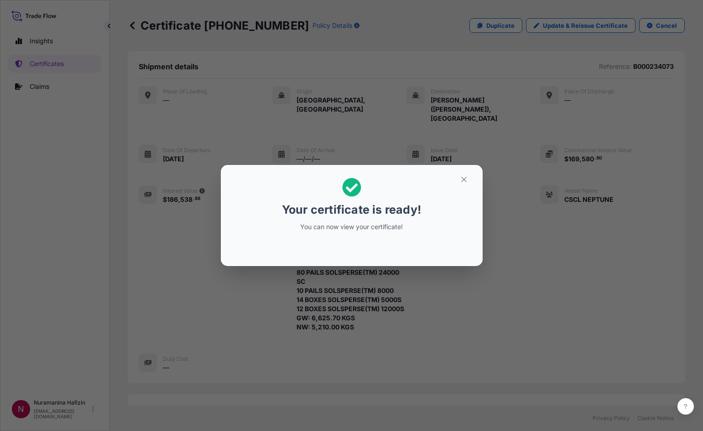
click at [165, 273] on div "Your certificate is ready! You can now view your certificate!" at bounding box center [351, 215] width 703 height 431
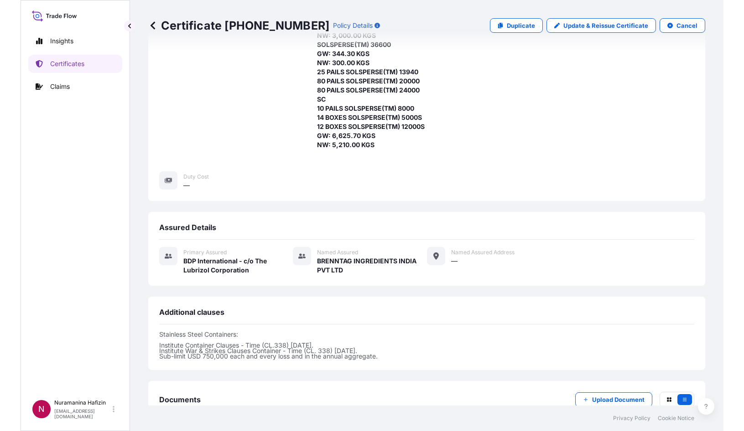
scroll to position [228, 0]
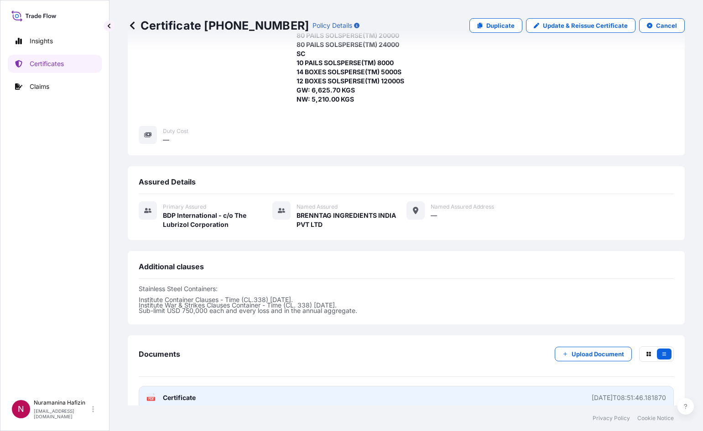
click at [236, 395] on link "PDF Certificate [DATE]T08:51:46.181870" at bounding box center [406, 398] width 535 height 24
